Goal: Transaction & Acquisition: Purchase product/service

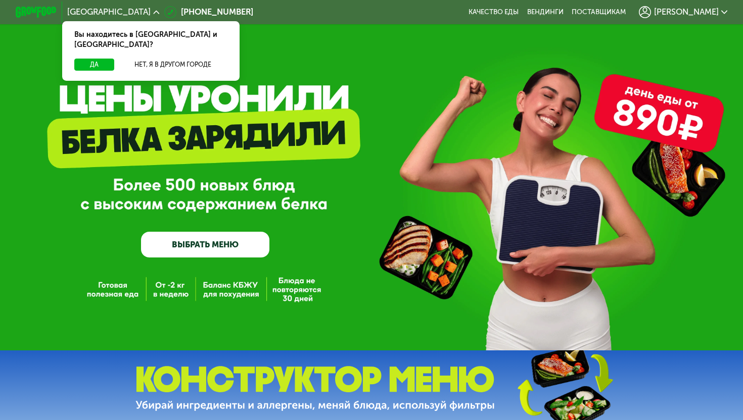
click at [100, 62] on div "Да Нет, я в другом городе" at bounding box center [150, 70] width 181 height 22
click at [100, 59] on button "Да" at bounding box center [94, 65] width 40 height 13
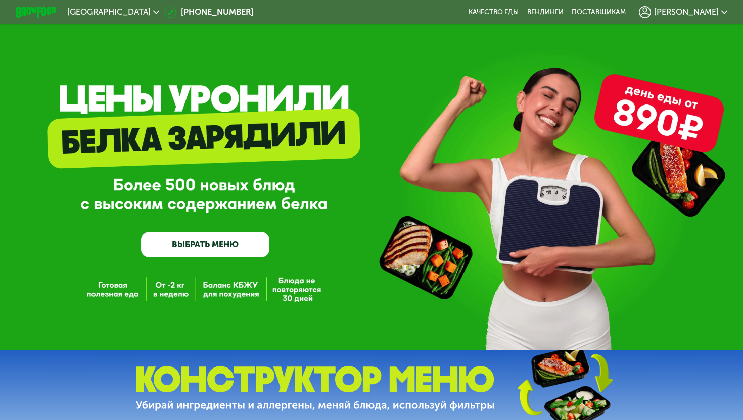
click at [708, 13] on span "[PERSON_NAME]" at bounding box center [686, 12] width 65 height 8
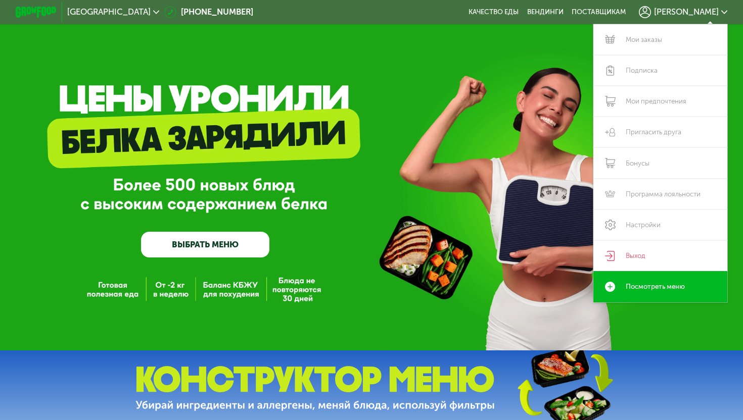
click at [454, 233] on div "GrowFood — доставка правильного питания ВЫБРАТЬ МЕНЮ" at bounding box center [371, 188] width 743 height 139
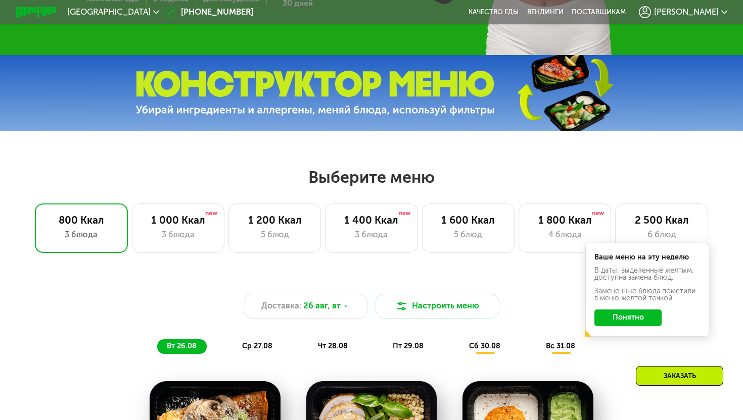
scroll to position [351, 0]
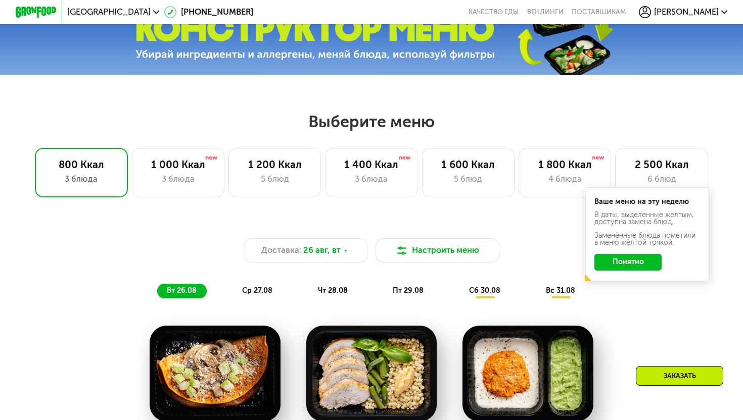
click at [634, 263] on button "Понятно" at bounding box center [627, 262] width 67 height 17
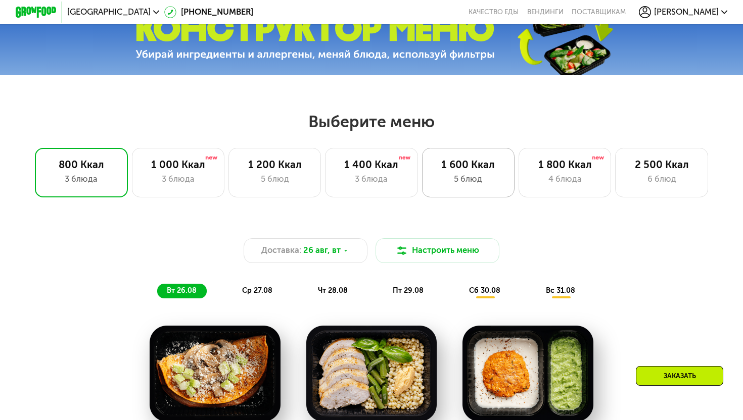
click at [519, 189] on div "1 600 Ккал 5 блюд" at bounding box center [565, 173] width 92 height 50
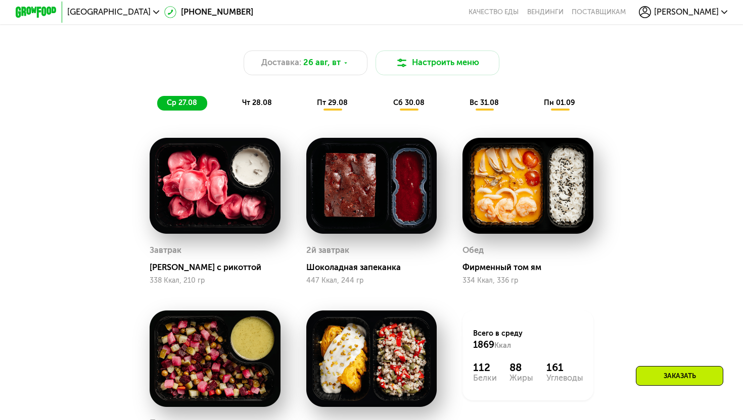
scroll to position [444, 0]
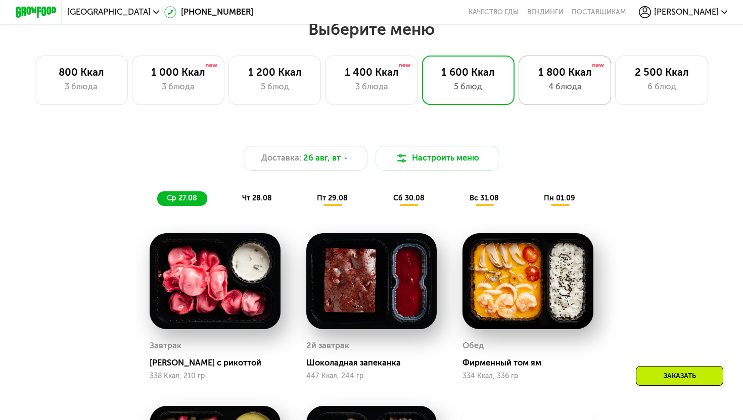
click at [541, 68] on div "1 800 Ккал" at bounding box center [564, 72] width 71 height 13
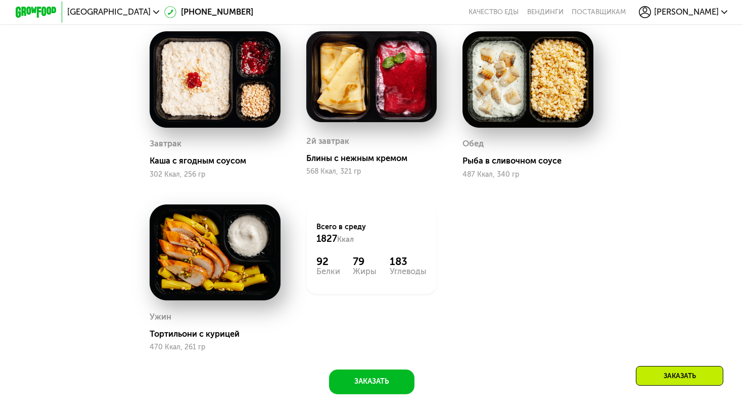
scroll to position [408, 0]
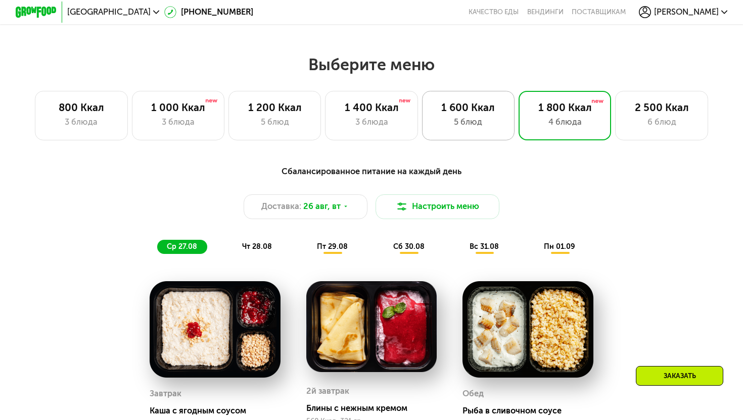
click at [453, 126] on div "5 блюд" at bounding box center [468, 122] width 71 height 13
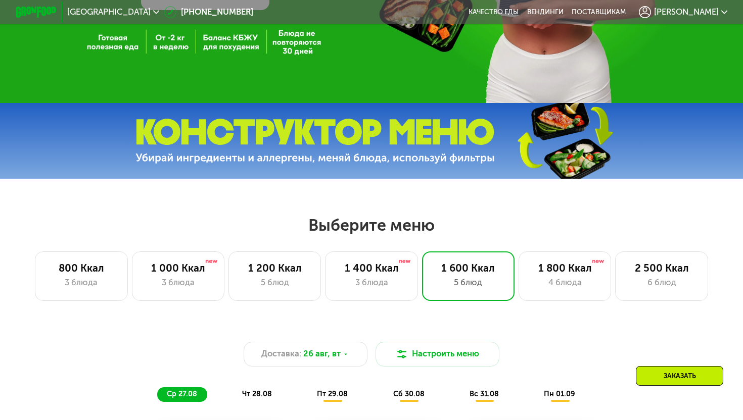
scroll to position [416, 0]
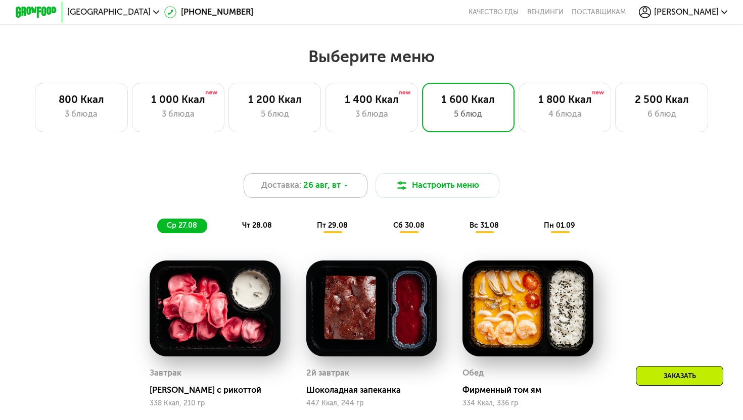
click at [337, 187] on span "26 авг, вт" at bounding box center [321, 185] width 37 height 13
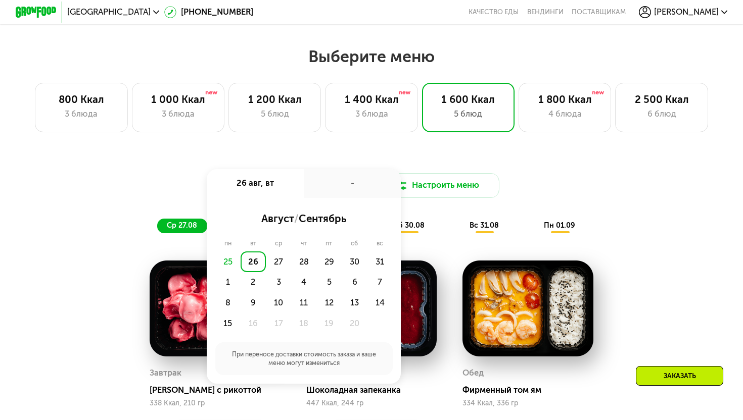
click at [253, 264] on div "26" at bounding box center [253, 262] width 25 height 21
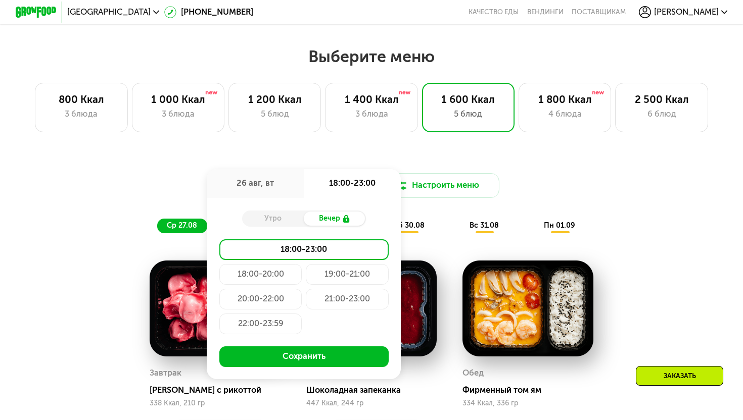
click at [344, 140] on div "Выберите меню 800 Ккал 3 блюда 1 000 Ккал 3 блюда 1 200 Ккал 5 блюд 1 400 Ккал …" at bounding box center [371, 353] width 743 height 614
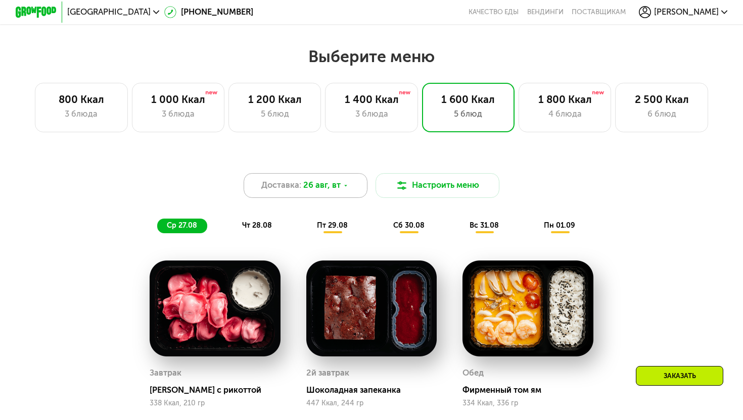
click at [334, 183] on span "26 авг, вт" at bounding box center [321, 185] width 37 height 13
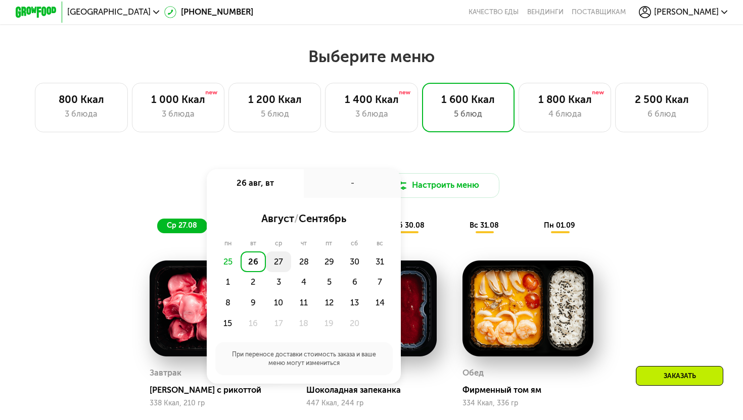
click at [291, 262] on div "27" at bounding box center [303, 262] width 25 height 21
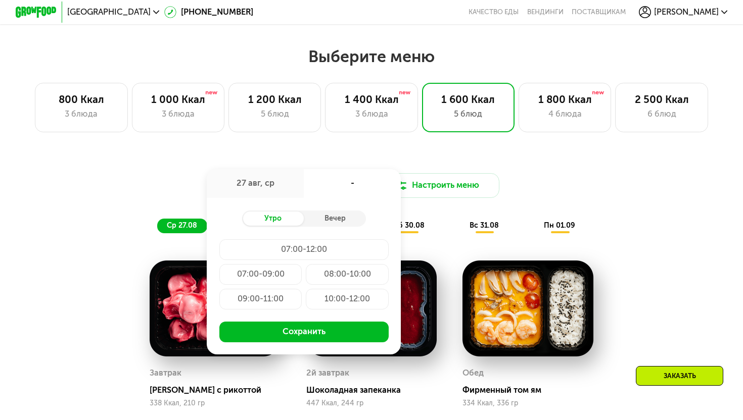
click at [306, 276] on div "07:00-09:00" at bounding box center [347, 274] width 82 height 21
click at [306, 301] on div "09:00-11:00" at bounding box center [347, 299] width 82 height 21
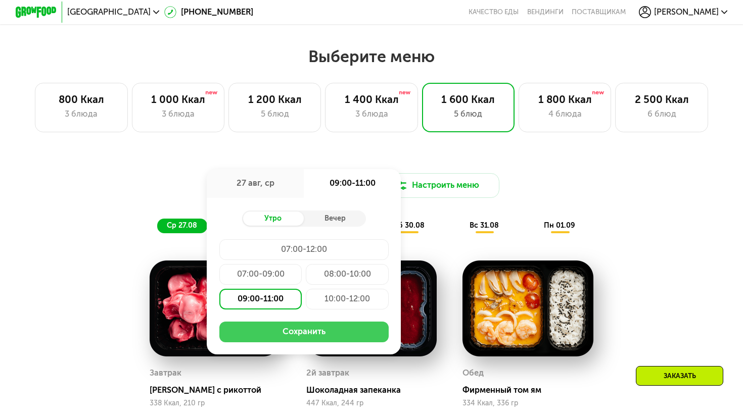
click at [283, 332] on button "Сохранить" at bounding box center [303, 332] width 169 height 21
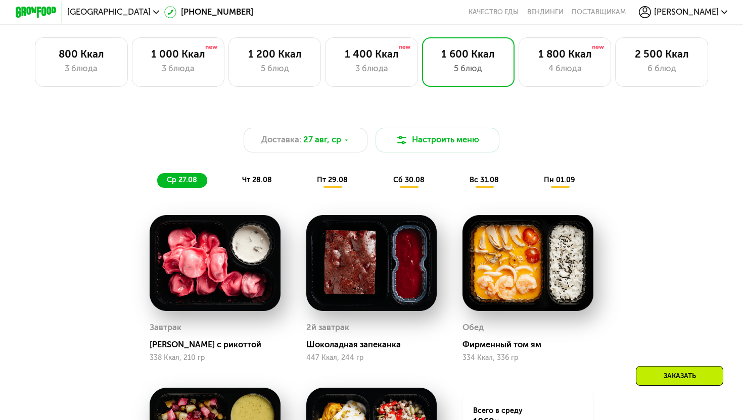
scroll to position [463, 0]
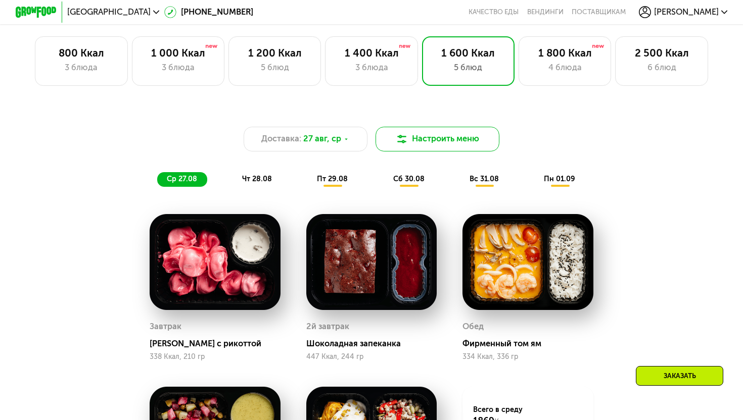
click at [440, 137] on button "Настроить меню" at bounding box center [437, 139] width 124 height 25
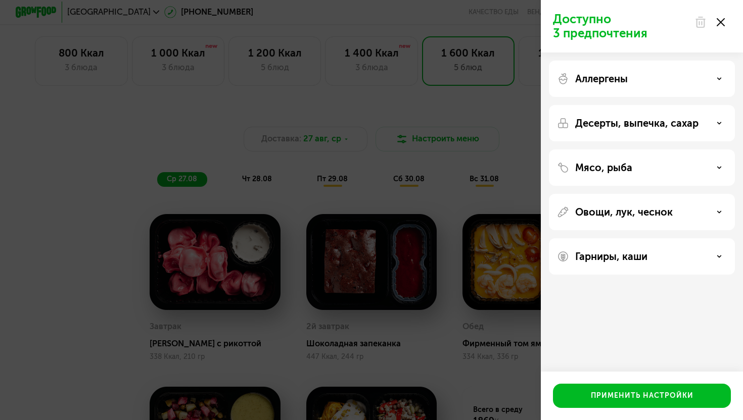
click at [658, 168] on div "Мясо, рыба" at bounding box center [642, 168] width 170 height 12
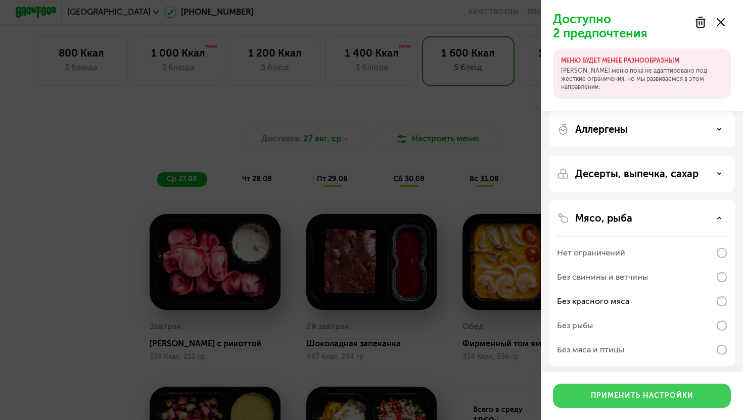
click at [653, 393] on div "Применить настройки" at bounding box center [642, 396] width 103 height 10
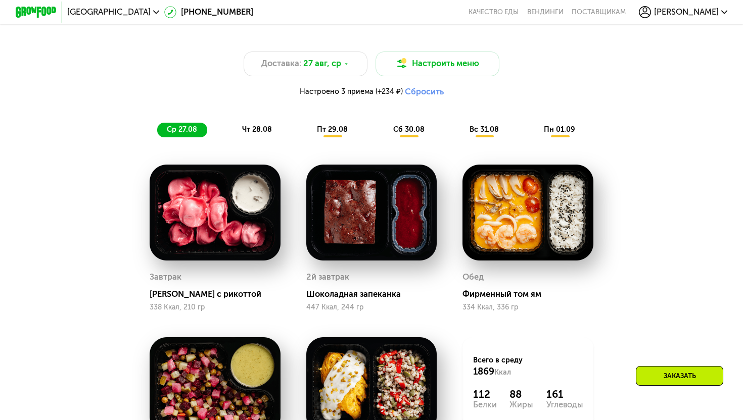
scroll to position [528, 0]
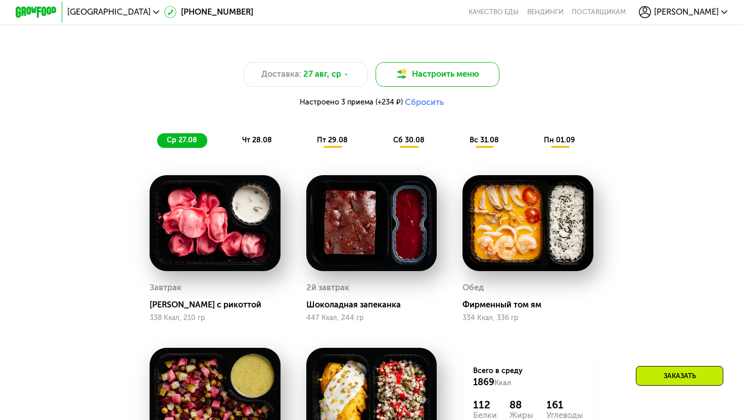
click at [461, 74] on button "Настроить меню" at bounding box center [437, 74] width 124 height 25
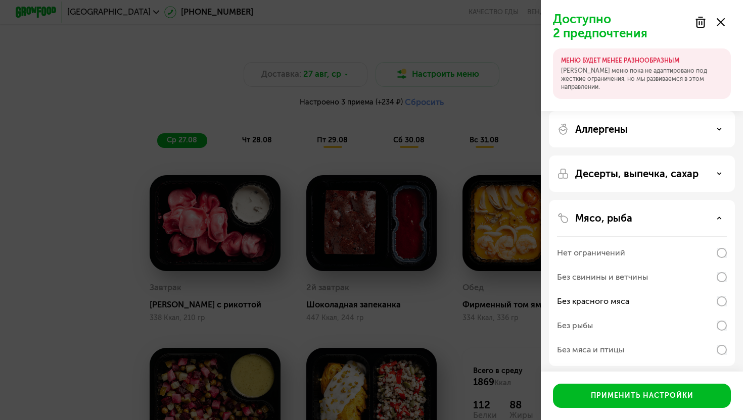
click at [637, 124] on div "Аллергены" at bounding box center [642, 129] width 170 height 12
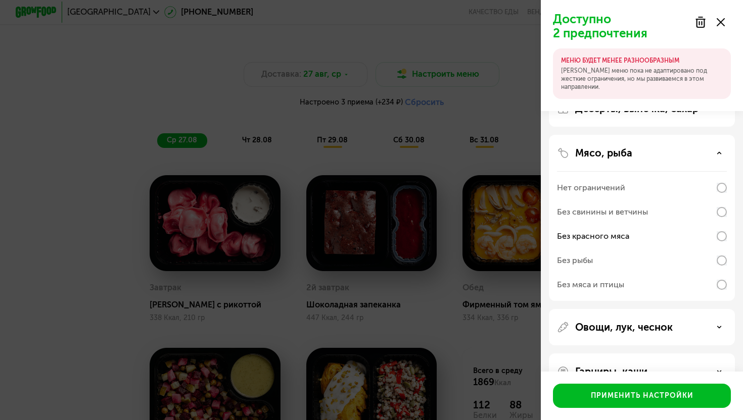
scroll to position [248, 0]
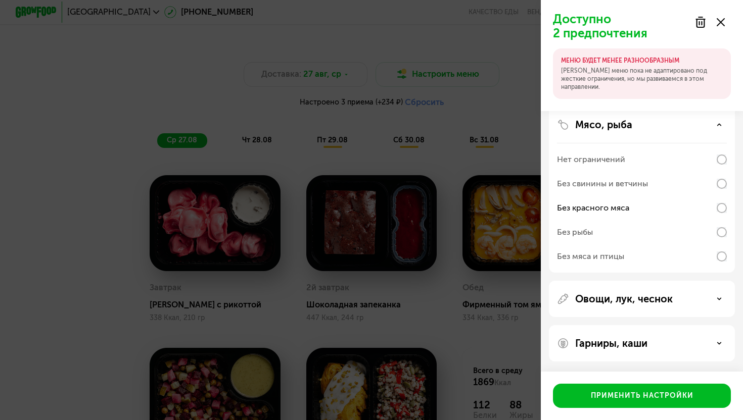
click at [140, 117] on div "Доступно 2 предпочтения МЕНЮ БУДЕТ МЕНЕЕ РАЗНООБРАЗНЫМ Наше меню пока не адапти…" at bounding box center [371, 210] width 743 height 420
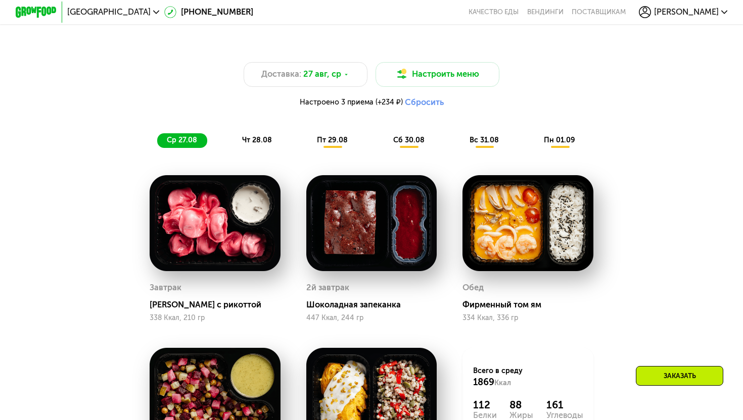
scroll to position [570, 0]
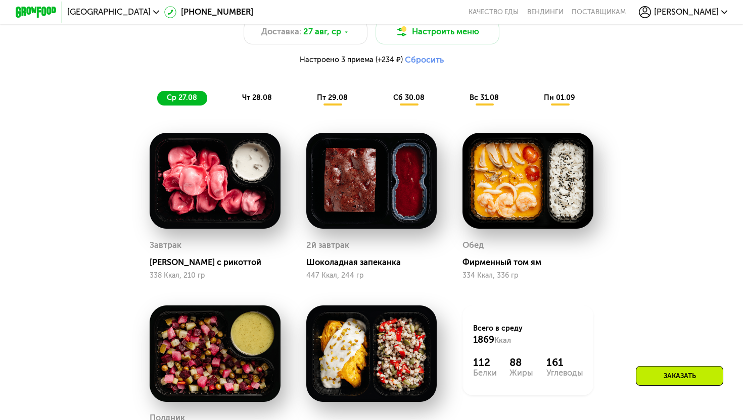
click at [223, 268] on div "[PERSON_NAME] с рикоттой 338 Ккал, 210 гр" at bounding box center [215, 259] width 131 height 42
click at [255, 96] on span "чт 28.08" at bounding box center [257, 97] width 30 height 9
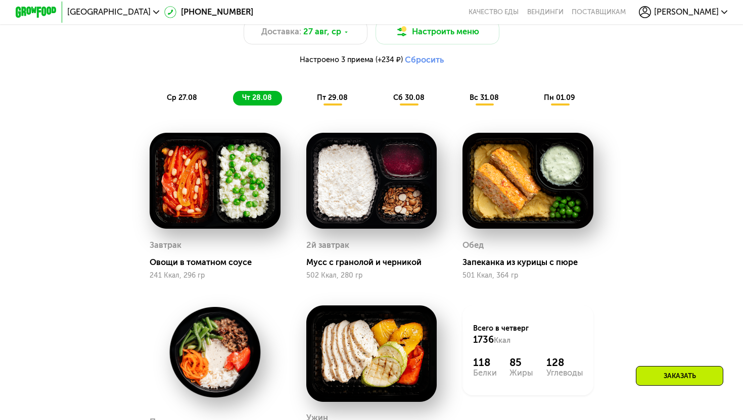
click at [334, 97] on span "пт 29.08" at bounding box center [332, 97] width 31 height 9
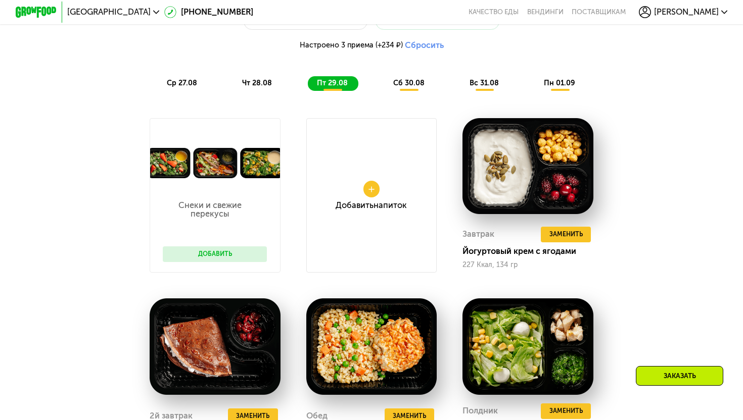
scroll to position [583, 0]
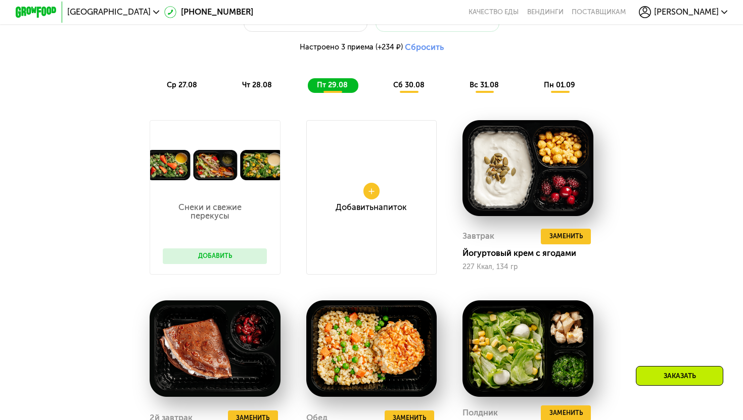
click at [407, 87] on span "сб 30.08" at bounding box center [408, 85] width 31 height 9
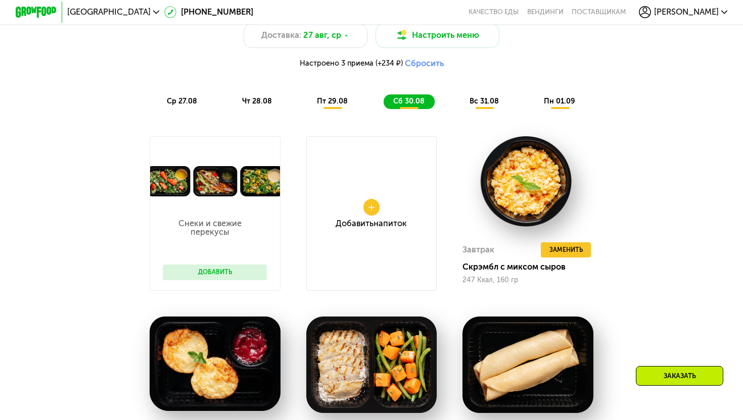
scroll to position [561, 0]
